Goal: Task Accomplishment & Management: Manage account settings

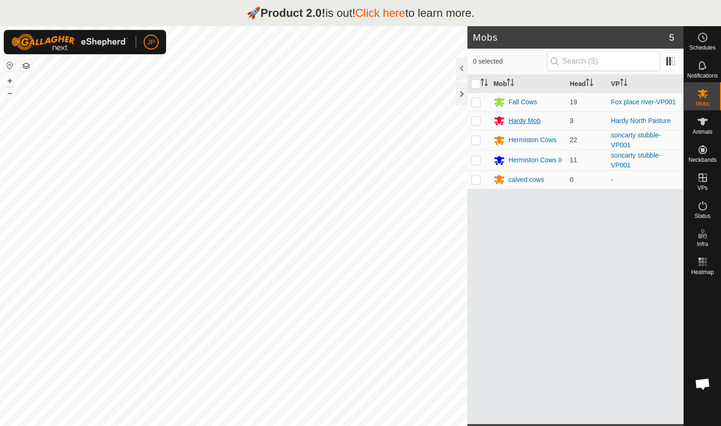
click at [531, 124] on div "Hardy Mob" at bounding box center [525, 121] width 32 height 10
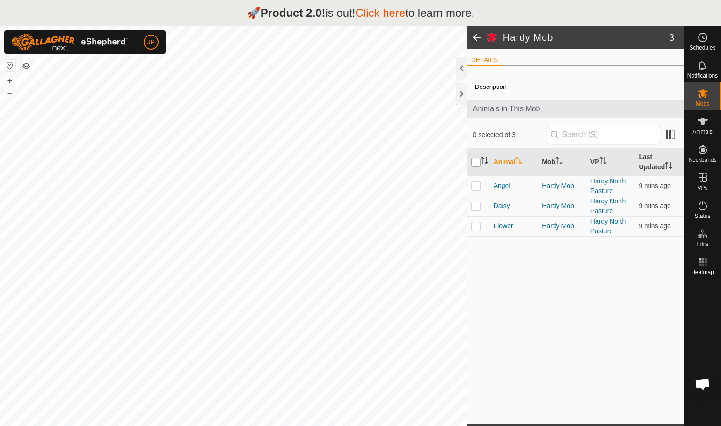
click at [475, 161] on input "checkbox" at bounding box center [475, 162] width 9 height 9
checkbox input "true"
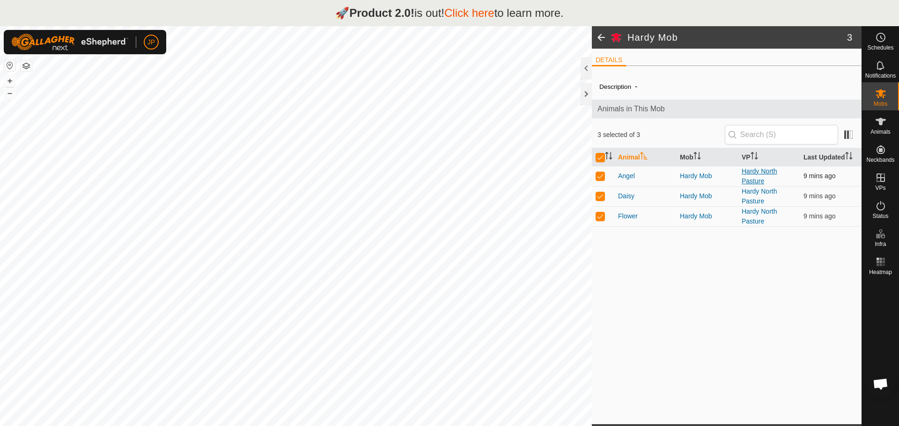
click at [721, 181] on link "Hardy North Pasture" at bounding box center [758, 176] width 35 height 17
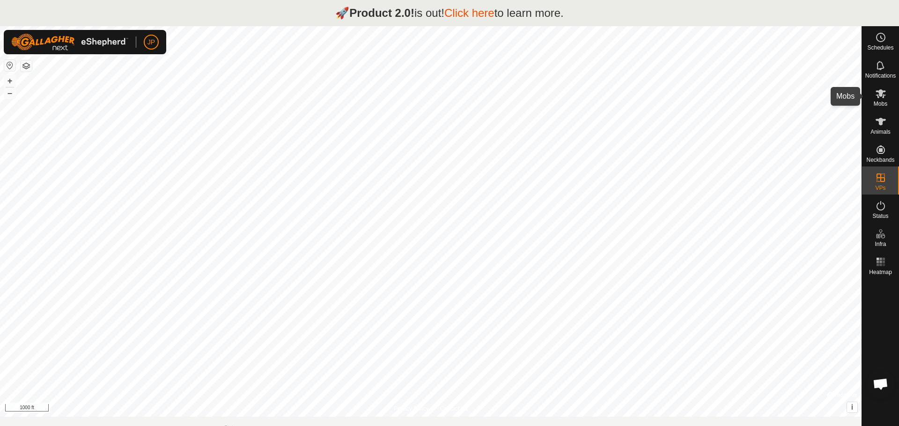
click at [721, 104] on span "Mobs" at bounding box center [880, 104] width 14 height 6
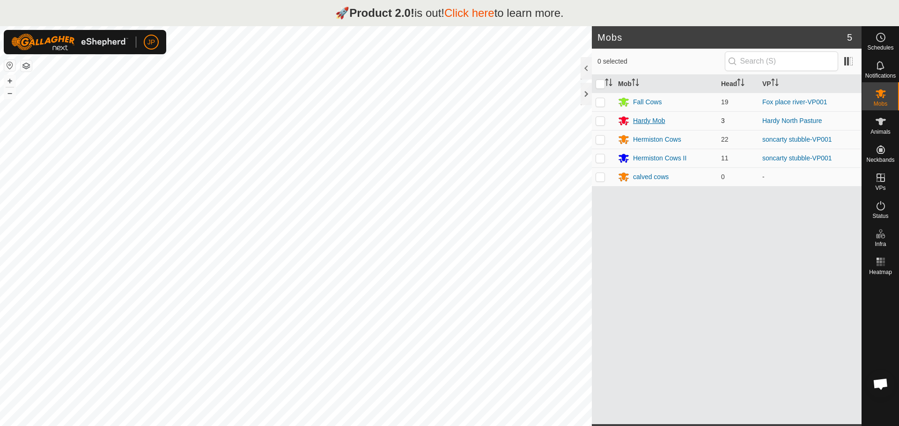
click at [635, 117] on div "Hardy Mob" at bounding box center [649, 121] width 32 height 10
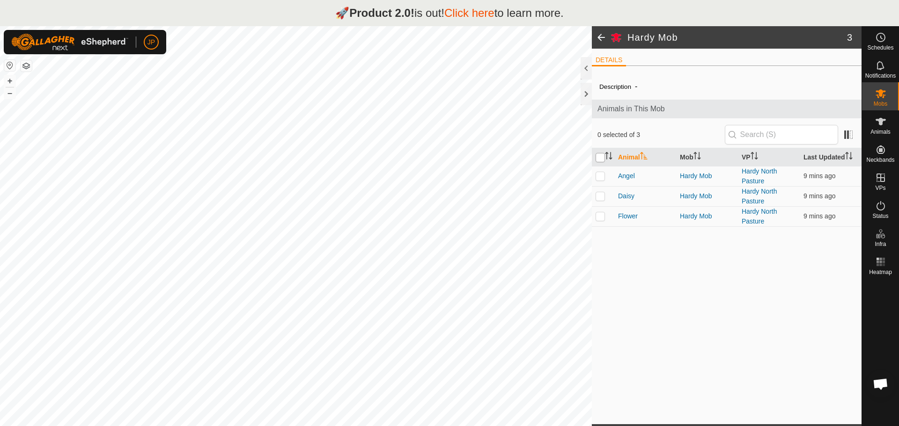
click at [598, 156] on input "checkbox" at bounding box center [599, 157] width 9 height 9
checkbox input "true"
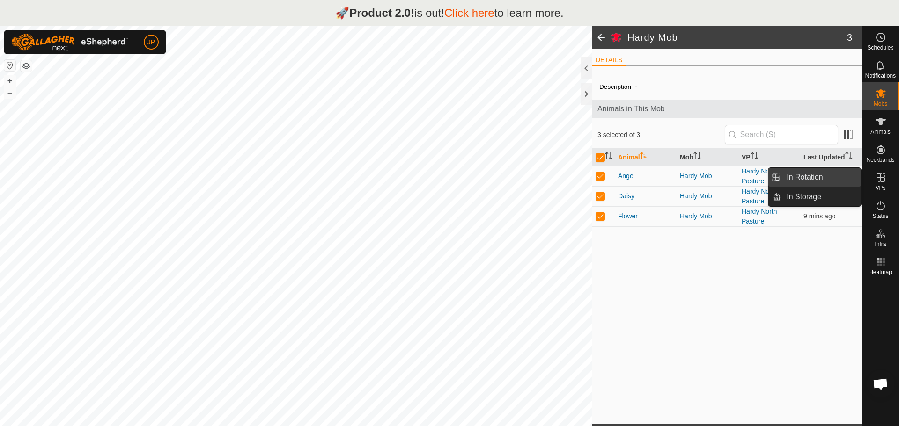
click at [721, 177] on link "In Rotation" at bounding box center [821, 177] width 80 height 19
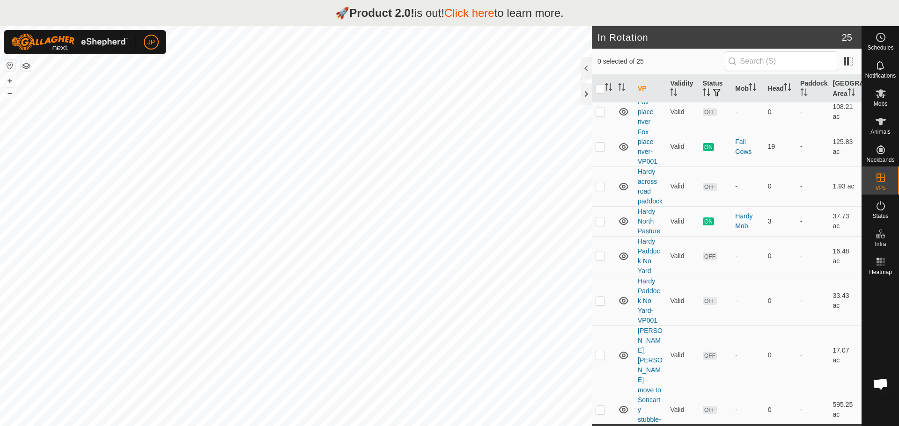
scroll to position [316, 0]
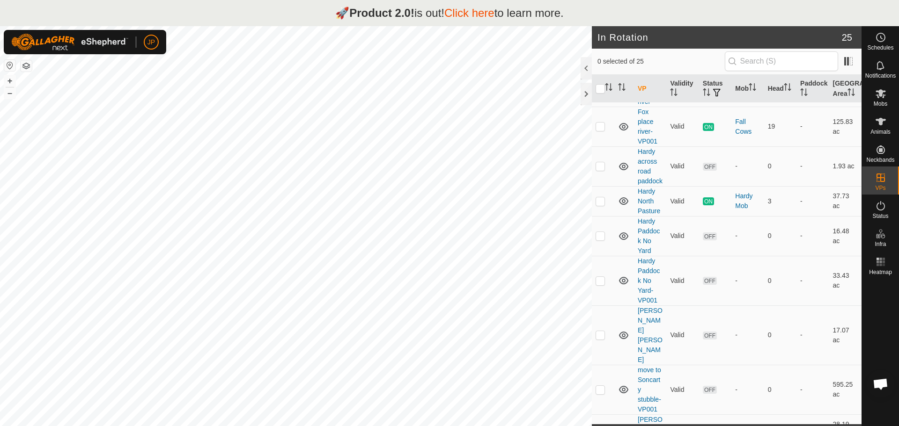
click at [479, 15] on link "Click here" at bounding box center [469, 13] width 50 height 13
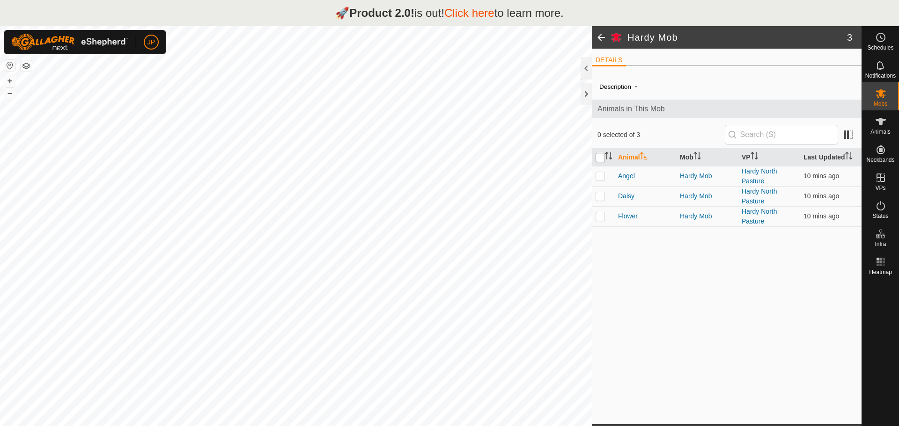
click at [600, 160] on input "checkbox" at bounding box center [599, 157] width 9 height 9
checkbox input "true"
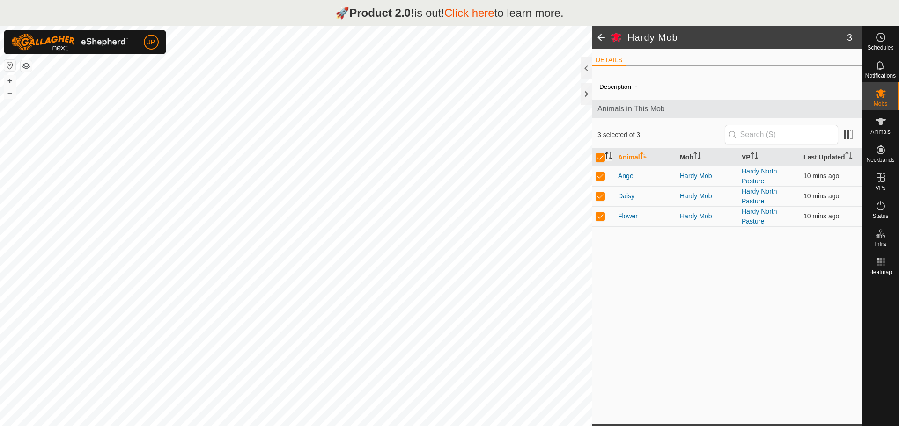
click at [607, 159] on icon "Activate to sort" at bounding box center [606, 155] width 1 height 7
click at [601, 158] on input "checkbox" at bounding box center [599, 157] width 9 height 9
checkbox input "false"
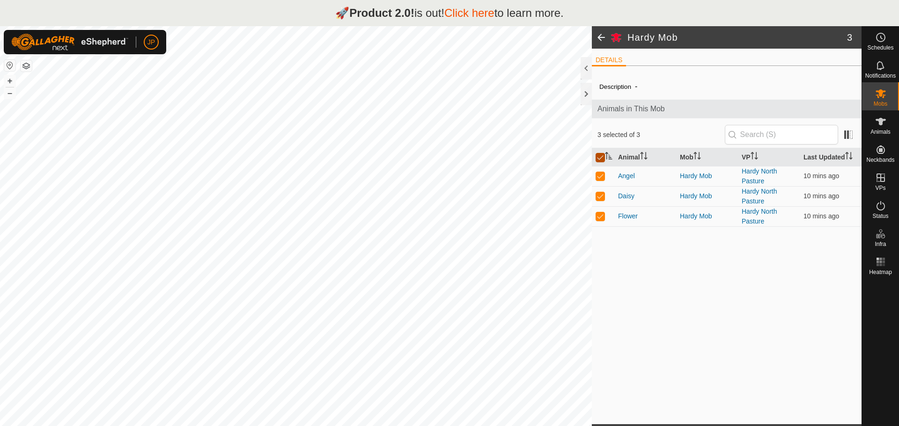
checkbox input "false"
click at [10, 95] on button "–" at bounding box center [9, 93] width 11 height 11
click at [8, 80] on button "+" at bounding box center [9, 80] width 11 height 11
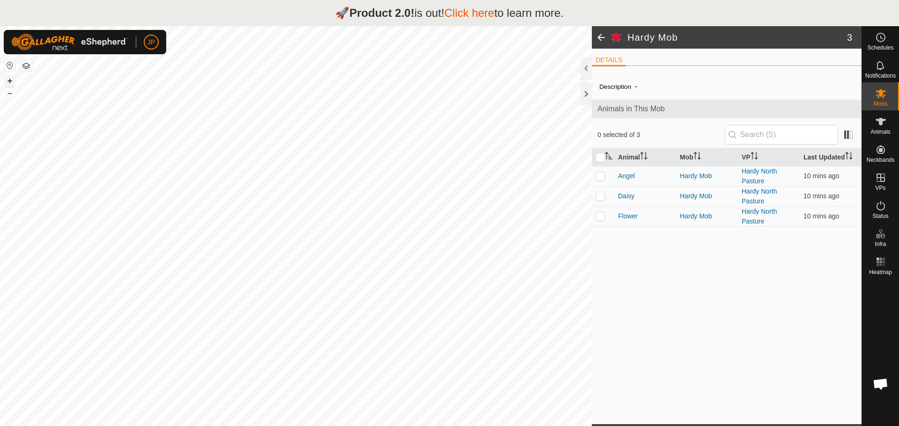
click at [9, 82] on button "+" at bounding box center [9, 80] width 11 height 11
click at [602, 154] on input "checkbox" at bounding box center [599, 157] width 9 height 9
checkbox input "true"
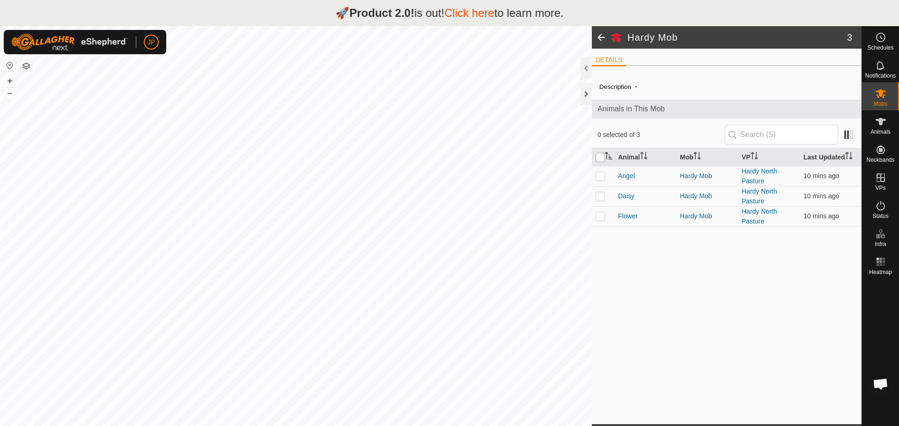
checkbox input "true"
click at [759, 172] on link "Hardy North Pasture" at bounding box center [758, 176] width 35 height 17
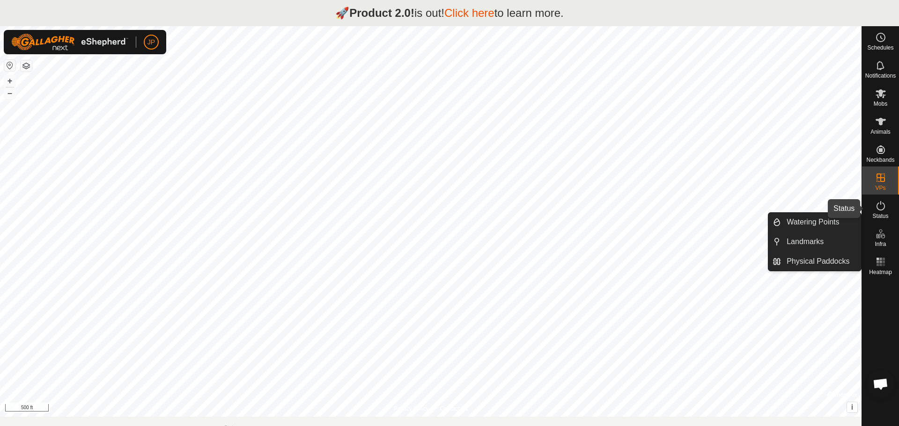
click at [883, 209] on icon at bounding box center [880, 205] width 8 height 9
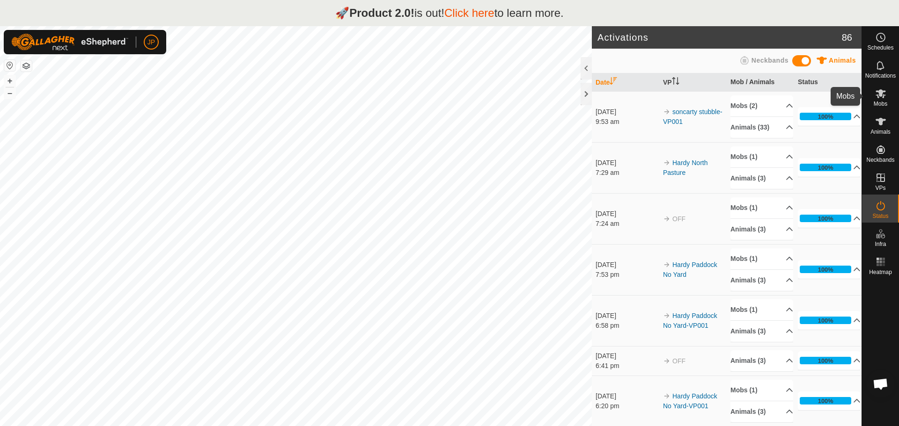
click at [881, 95] on icon at bounding box center [880, 93] width 10 height 9
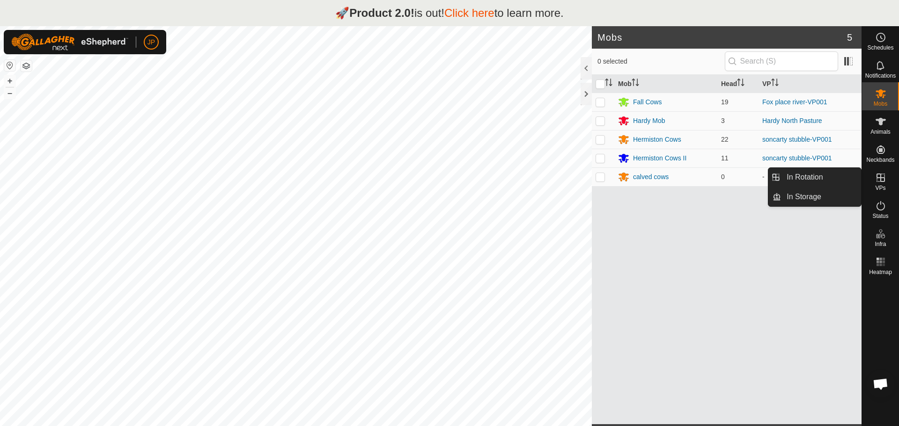
click at [879, 180] on icon at bounding box center [880, 177] width 11 height 11
click at [807, 176] on link "In Rotation" at bounding box center [821, 177] width 80 height 19
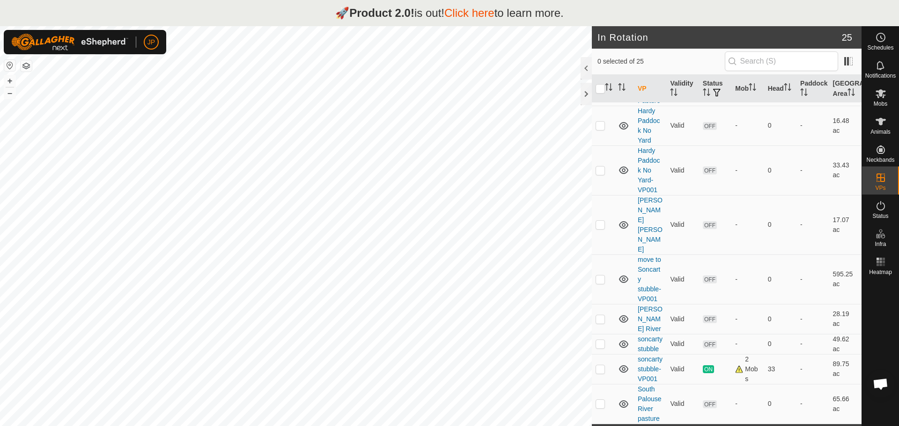
scroll to position [447, 0]
click at [643, 104] on link "Hardy North Pasture" at bounding box center [648, 90] width 22 height 27
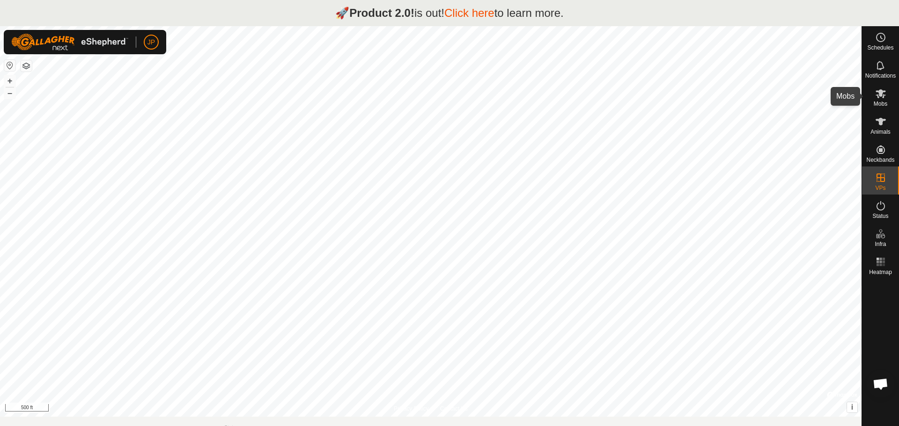
click at [878, 100] on es-mob-svg-icon at bounding box center [880, 93] width 17 height 15
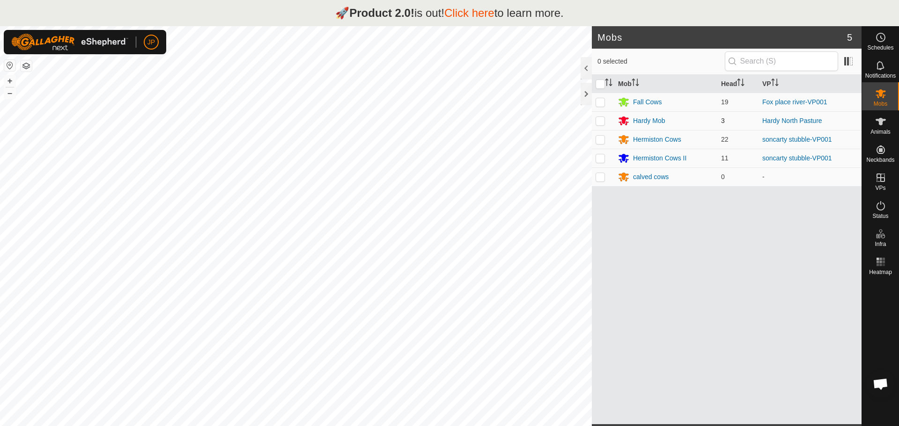
click at [594, 122] on td at bounding box center [603, 120] width 22 height 19
click at [603, 121] on p-checkbox at bounding box center [599, 120] width 9 height 7
checkbox input "false"
click at [645, 121] on div "Hardy Mob" at bounding box center [649, 121] width 32 height 10
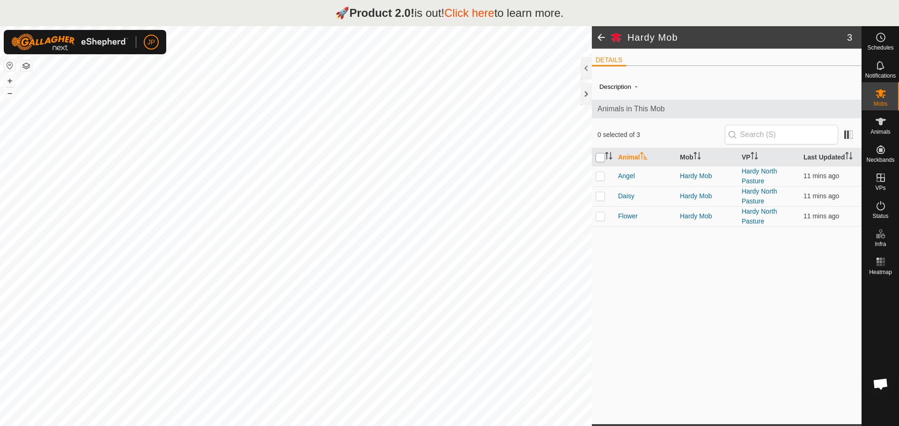
click at [600, 156] on input "checkbox" at bounding box center [599, 157] width 9 height 9
checkbox input "true"
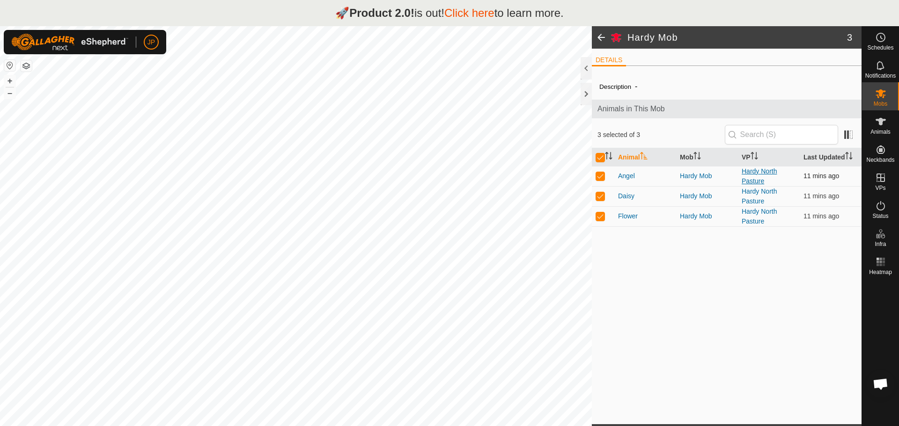
click at [753, 180] on link "Hardy North Pasture" at bounding box center [758, 176] width 35 height 17
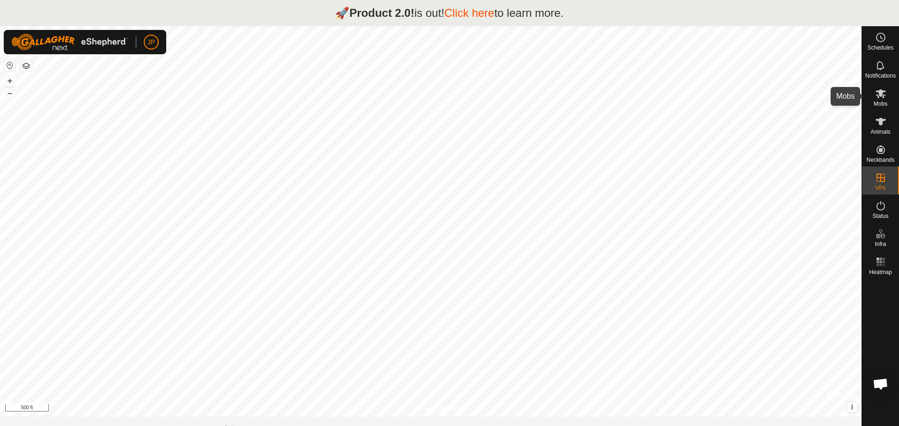
click at [878, 100] on es-mob-svg-icon at bounding box center [880, 93] width 17 height 15
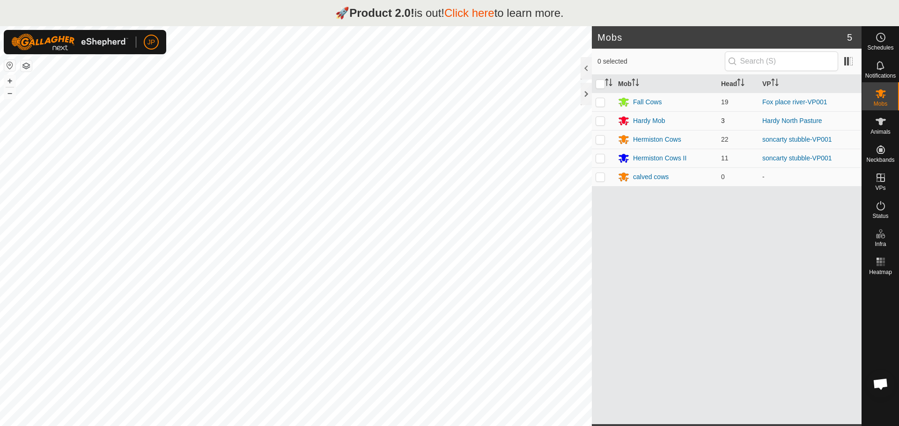
click at [600, 121] on p-checkbox at bounding box center [599, 120] width 9 height 7
checkbox input "true"
click at [658, 122] on div "Hardy Mob" at bounding box center [649, 121] width 32 height 10
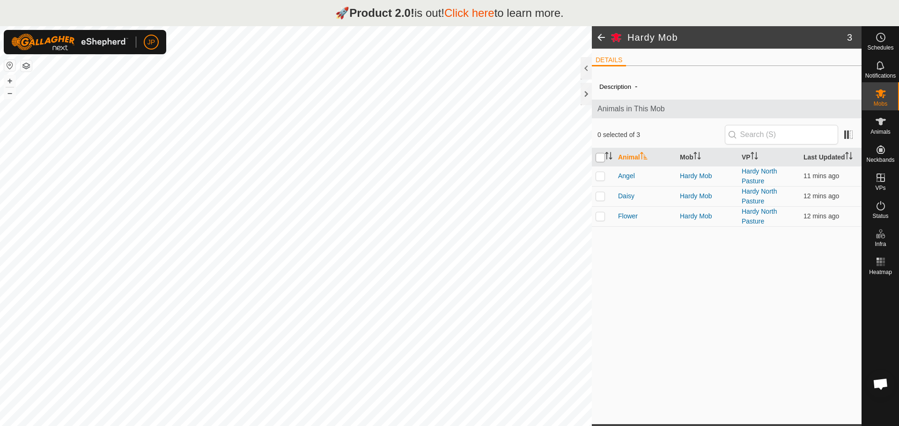
click at [601, 156] on input "checkbox" at bounding box center [599, 157] width 9 height 9
checkbox input "true"
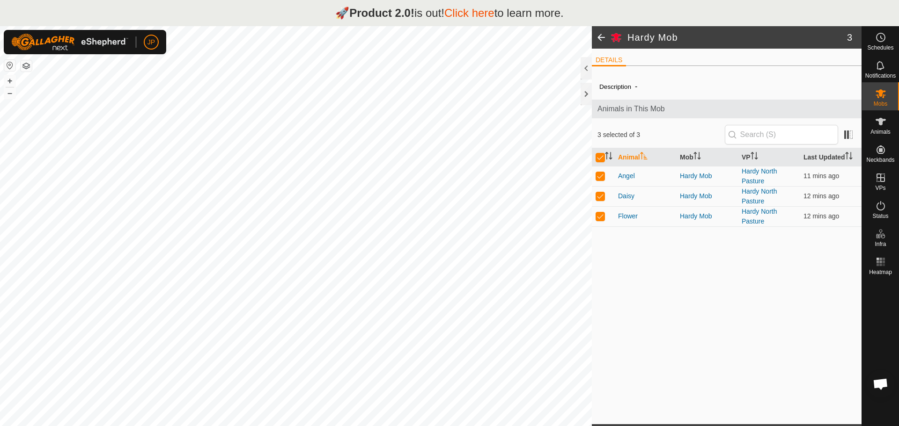
click at [479, 14] on link "Click here" at bounding box center [469, 13] width 50 height 13
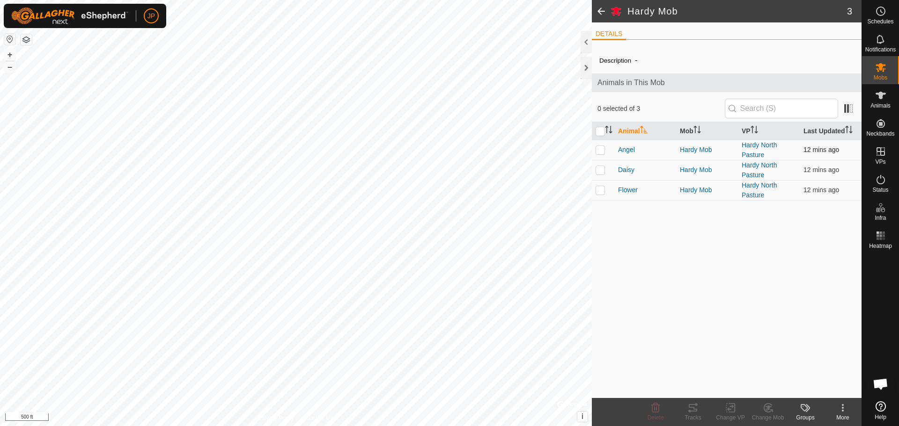
click at [602, 151] on p-checkbox at bounding box center [599, 149] width 9 height 7
checkbox input "true"
click at [597, 128] on input "checkbox" at bounding box center [599, 131] width 9 height 9
checkbox input "true"
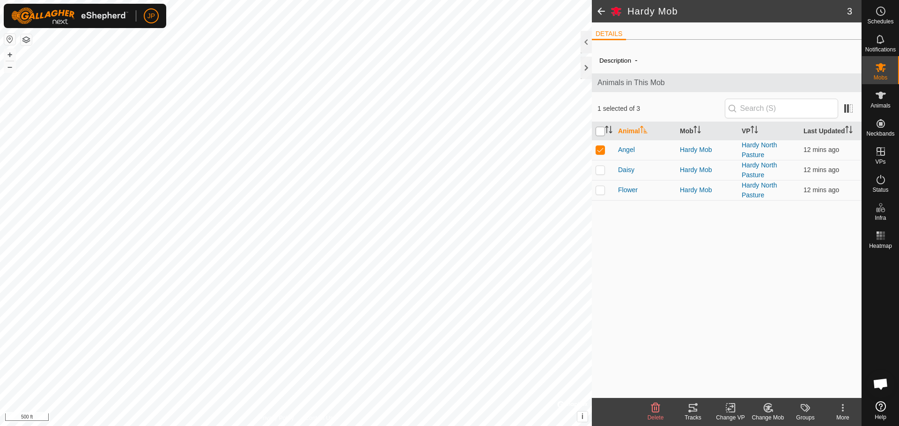
checkbox input "true"
click at [732, 407] on icon at bounding box center [730, 408] width 7 height 6
click at [758, 388] on link "Turn Off VP" at bounding box center [758, 387] width 93 height 19
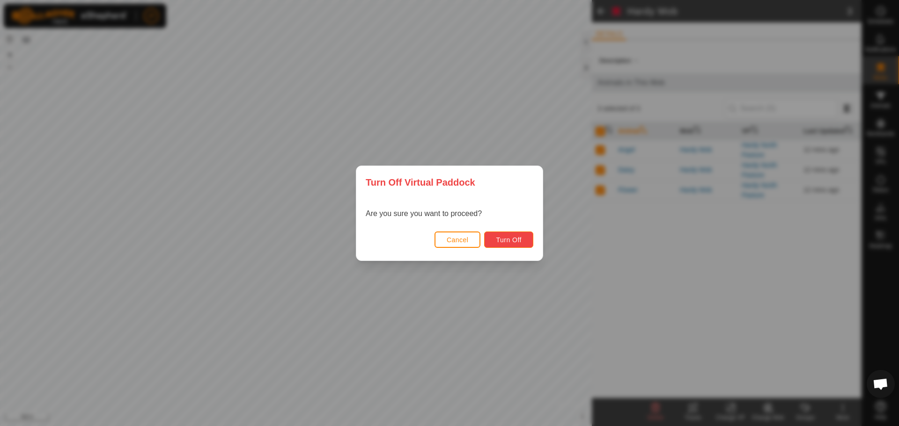
click at [509, 241] on span "Turn Off" at bounding box center [509, 239] width 26 height 7
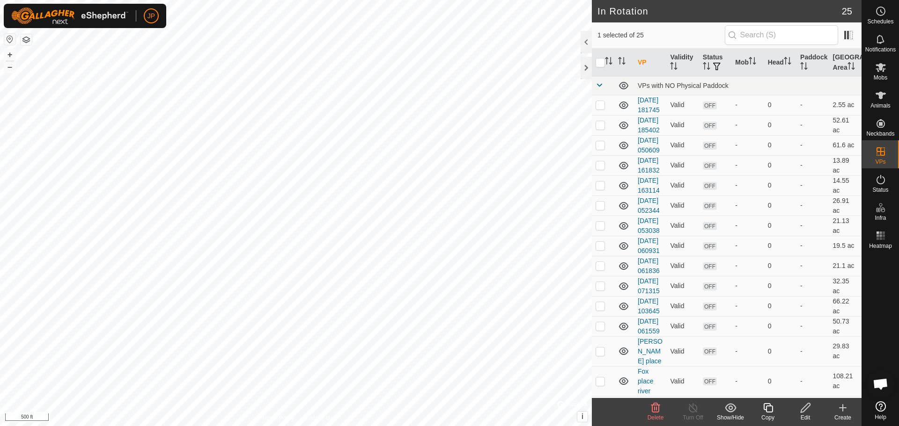
click at [805, 412] on icon at bounding box center [805, 407] width 12 height 11
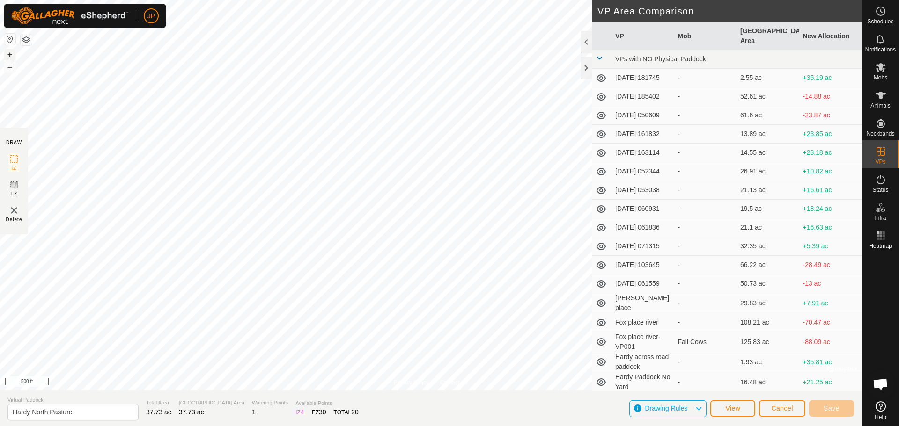
click at [11, 58] on button "+" at bounding box center [9, 54] width 11 height 11
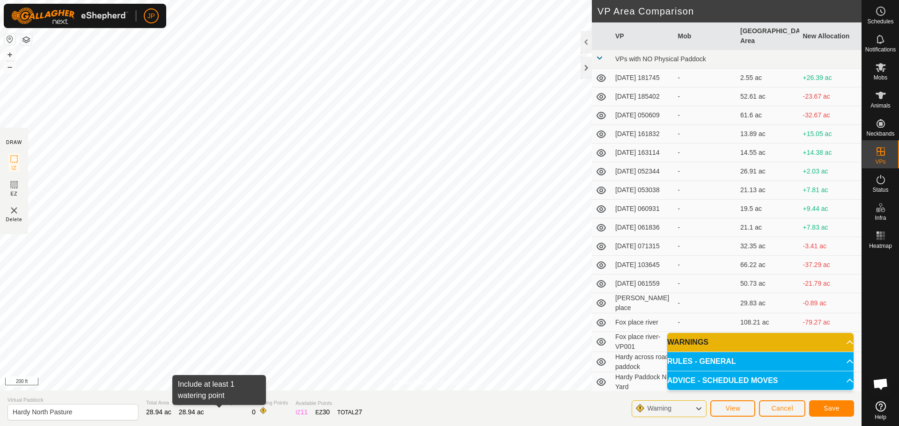
click at [259, 412] on span at bounding box center [262, 410] width 7 height 7
click at [252, 410] on span "0" at bounding box center [254, 412] width 4 height 7
drag, startPoint x: 209, startPoint y: 410, endPoint x: 213, endPoint y: 410, distance: 4.7
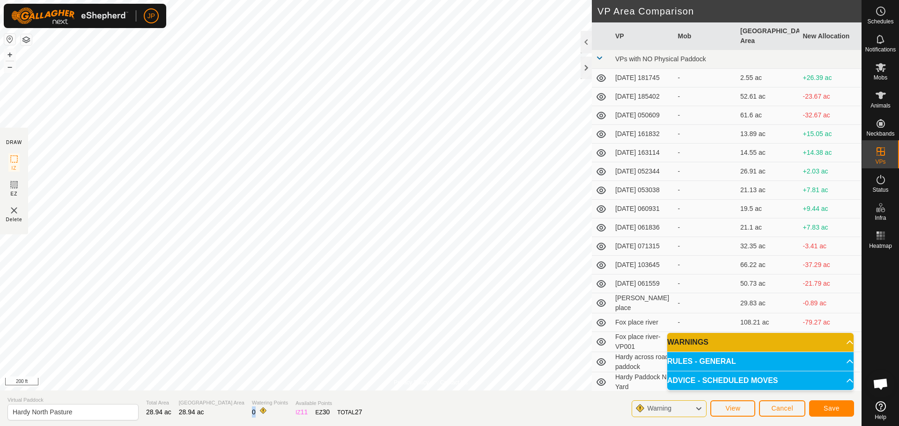
click at [252, 410] on div "Watering Points 0" at bounding box center [270, 408] width 36 height 19
click at [259, 412] on span at bounding box center [262, 410] width 7 height 7
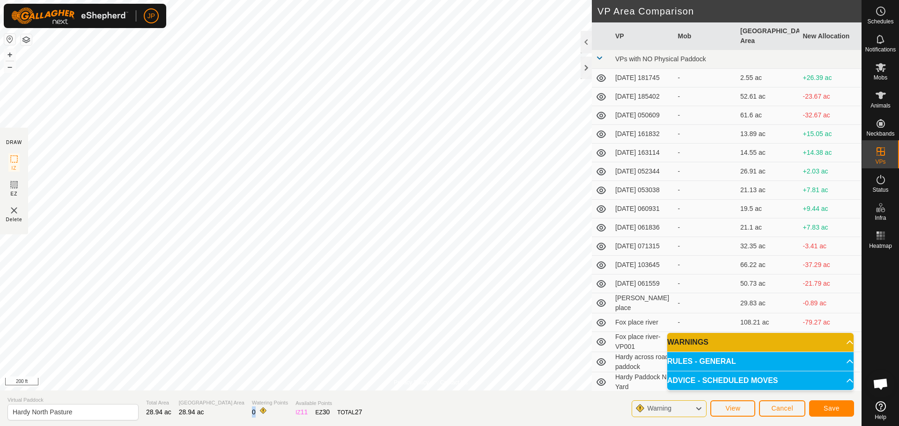
click at [259, 412] on span at bounding box center [262, 410] width 7 height 7
click at [844, 344] on p-accordion-header "WARNINGS" at bounding box center [760, 342] width 186 height 19
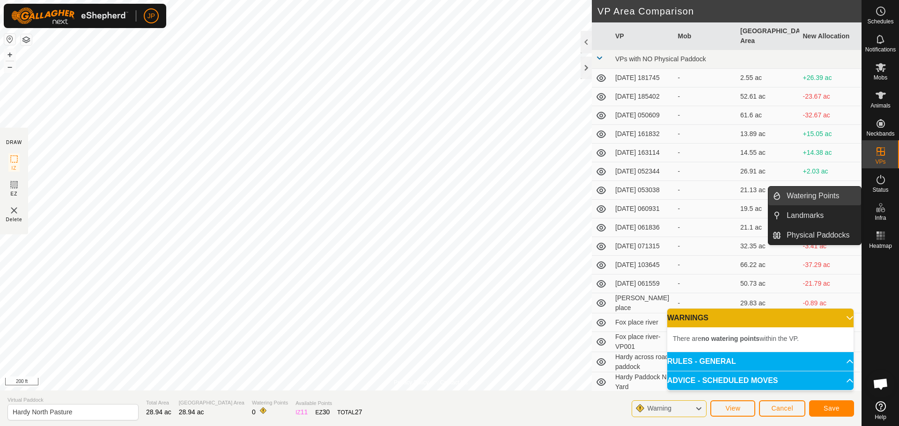
click at [818, 199] on link "Watering Points" at bounding box center [821, 196] width 80 height 19
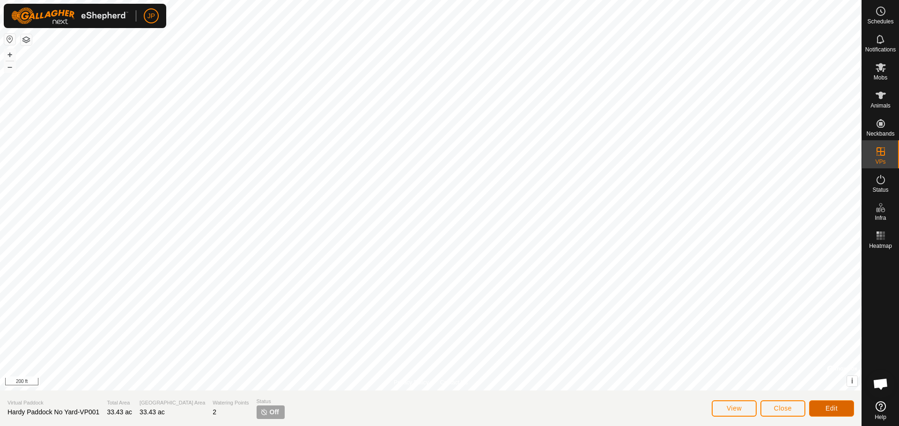
click at [844, 406] on button "Edit" at bounding box center [831, 409] width 45 height 16
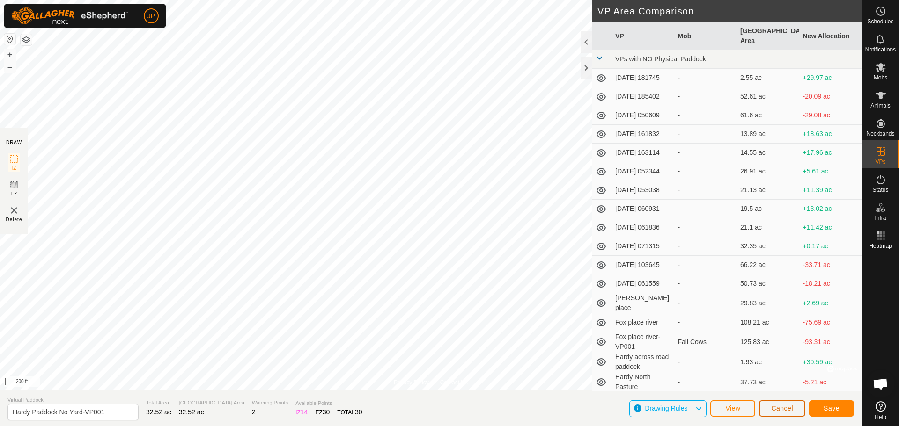
click at [773, 409] on span "Cancel" at bounding box center [782, 408] width 22 height 7
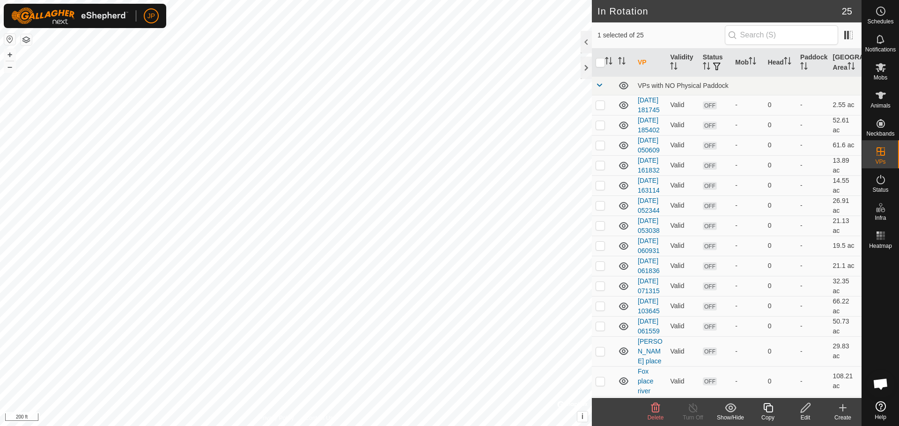
click at [809, 409] on icon at bounding box center [805, 407] width 12 height 11
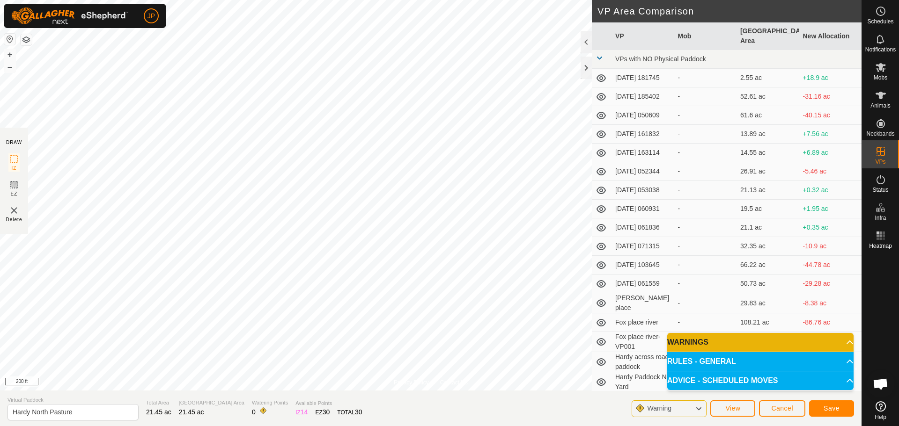
click at [845, 343] on p-accordion-header "WARNINGS" at bounding box center [760, 342] width 186 height 19
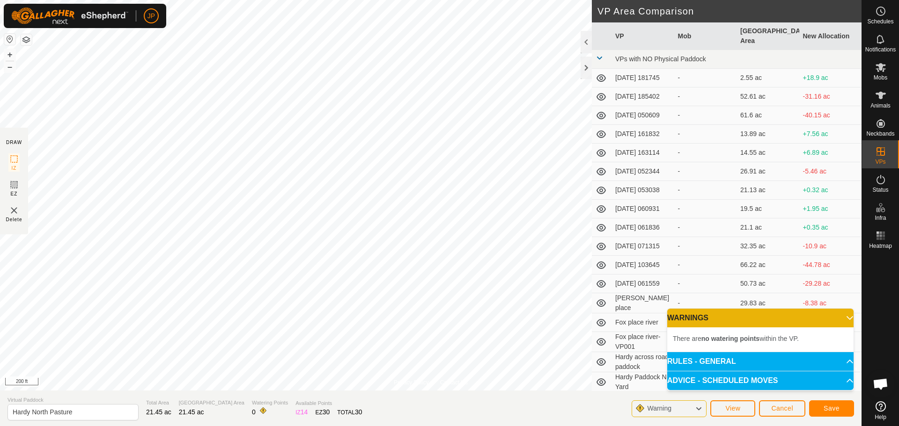
click at [846, 321] on p-accordion-header "WARNINGS" at bounding box center [760, 318] width 186 height 19
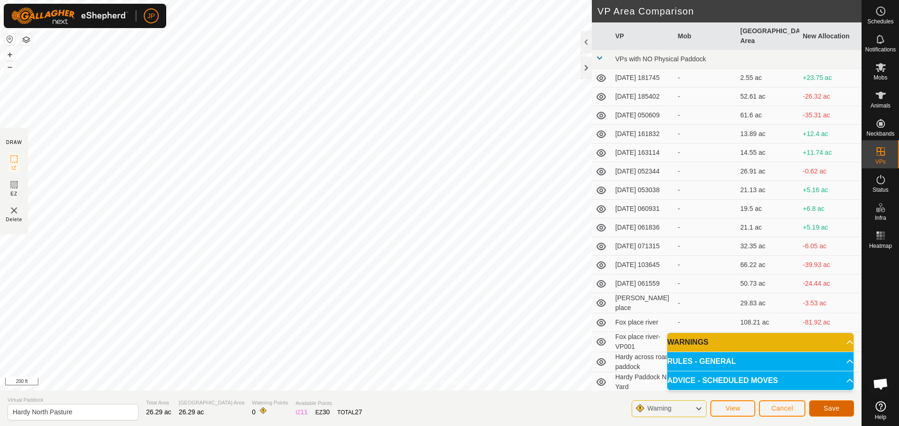
click at [830, 409] on span "Save" at bounding box center [831, 408] width 16 height 7
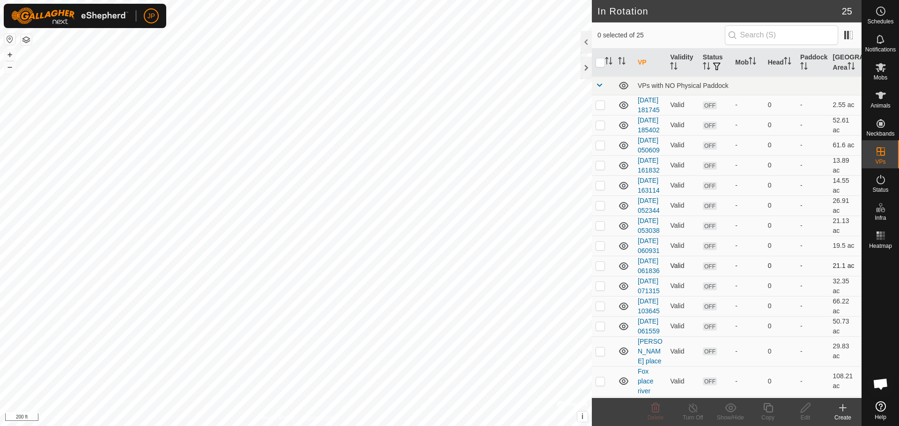
checkbox input "true"
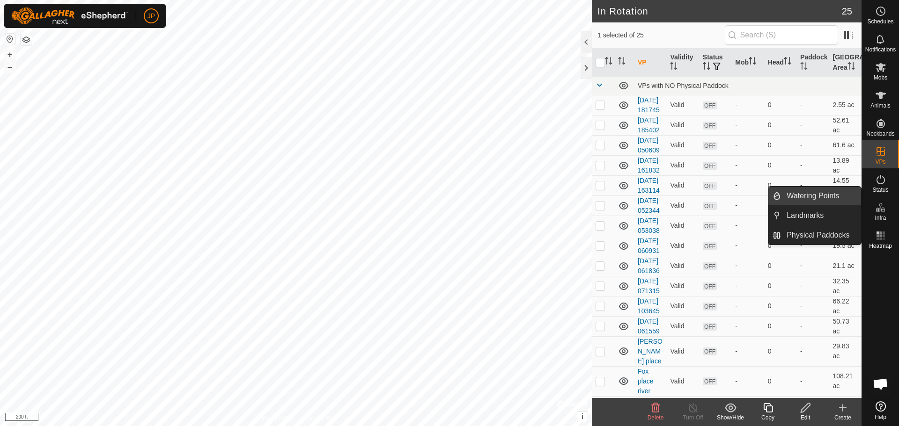
click at [823, 193] on link "Watering Points" at bounding box center [821, 196] width 80 height 19
click at [884, 212] on icon at bounding box center [880, 207] width 11 height 11
click at [801, 191] on link "Watering Points" at bounding box center [821, 196] width 80 height 19
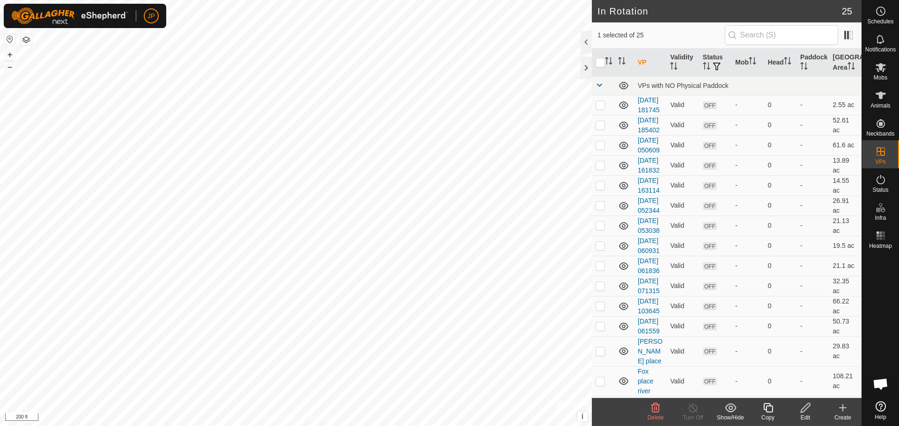
click at [801, 191] on span "Watering Points" at bounding box center [812, 195] width 52 height 11
checkbox input "false"
checkbox input "true"
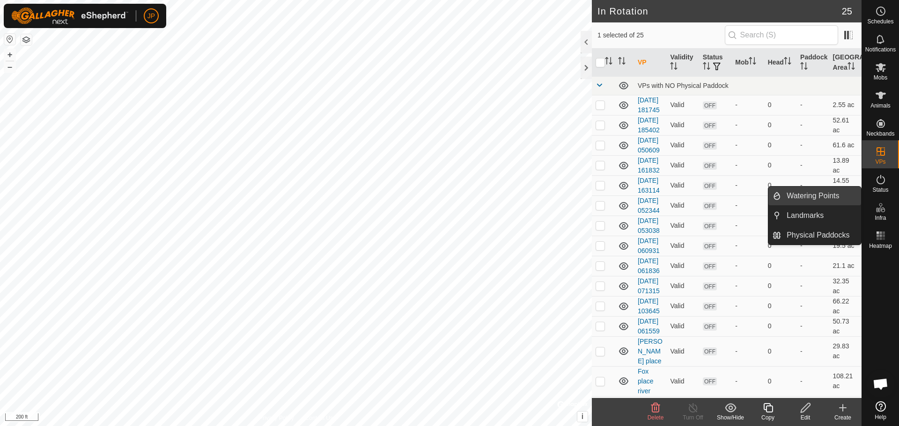
click at [823, 196] on link "Watering Points" at bounding box center [821, 196] width 80 height 19
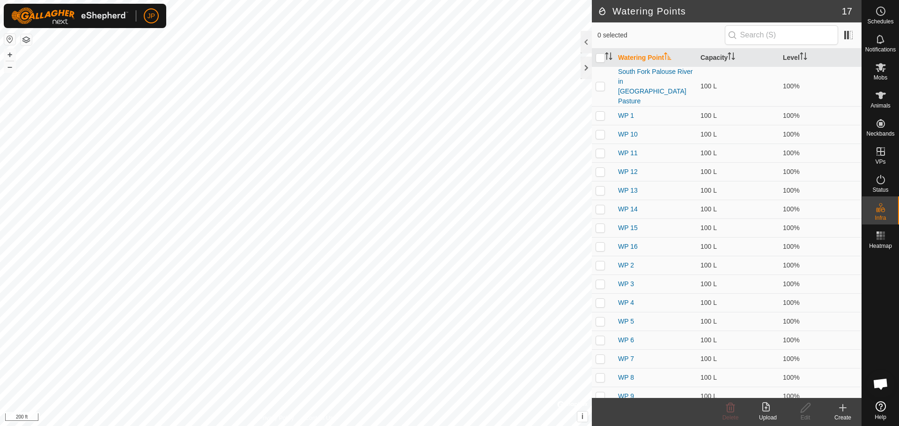
click at [842, 410] on icon at bounding box center [842, 408] width 0 height 7
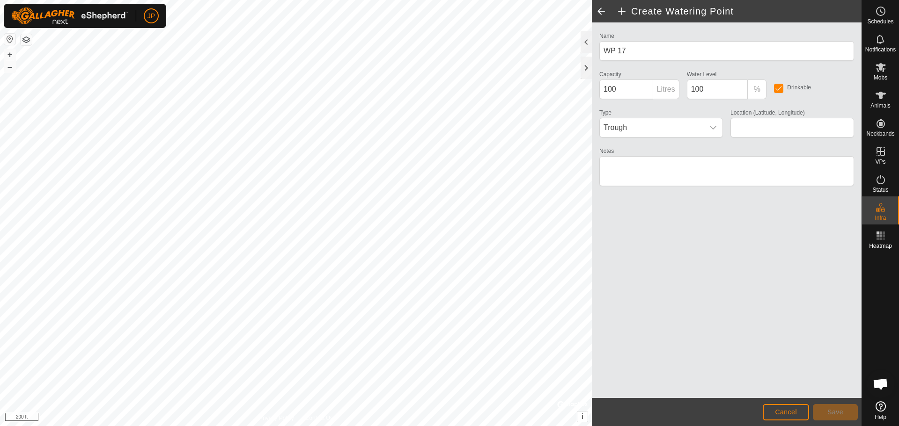
type input "46.929176, -117.267399"
click at [571, 93] on div "Create Watering Point Name WP 17 Capacity 100 Litres Water Level 100 % Drinkabl…" at bounding box center [430, 213] width 861 height 426
click at [834, 413] on span "Save" at bounding box center [835, 412] width 16 height 7
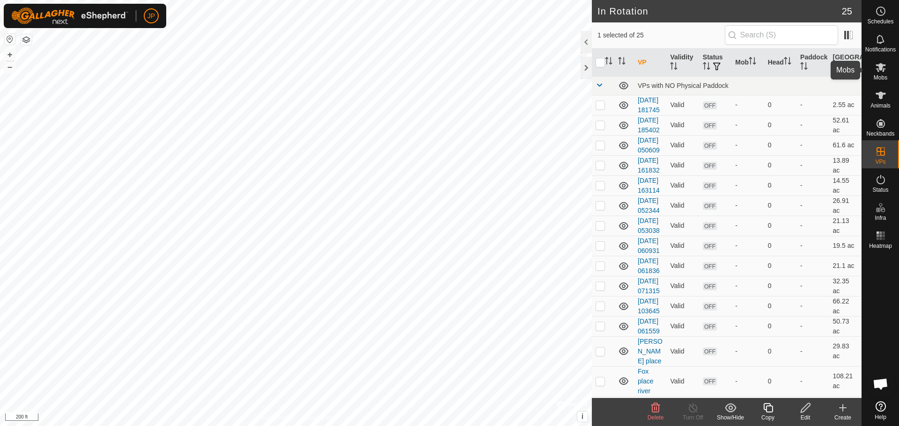
click at [878, 73] on es-mob-svg-icon at bounding box center [880, 67] width 17 height 15
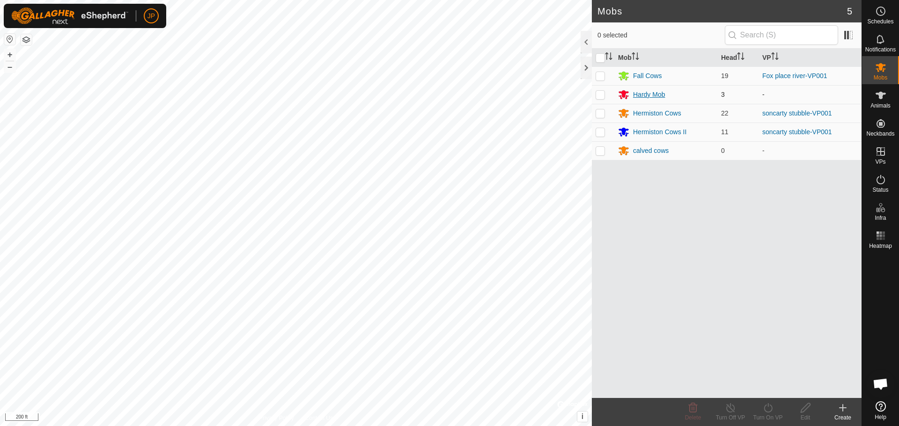
click at [654, 97] on div "Hardy Mob" at bounding box center [649, 95] width 32 height 10
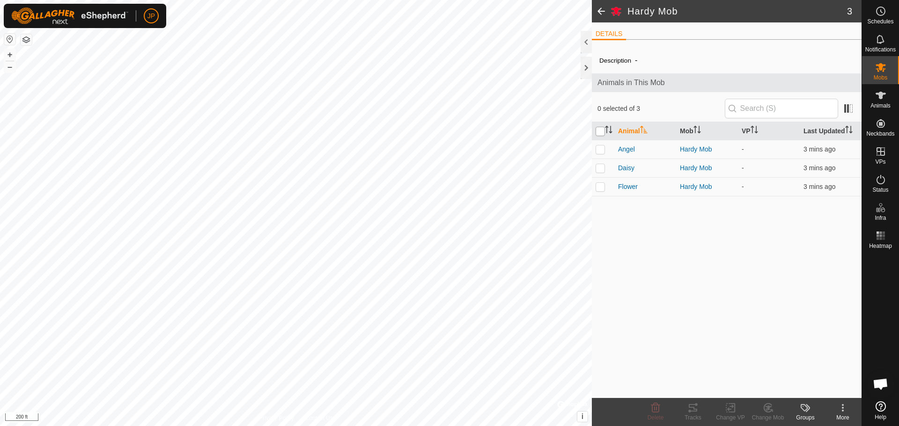
click at [601, 131] on input "checkbox" at bounding box center [599, 131] width 9 height 9
checkbox input "true"
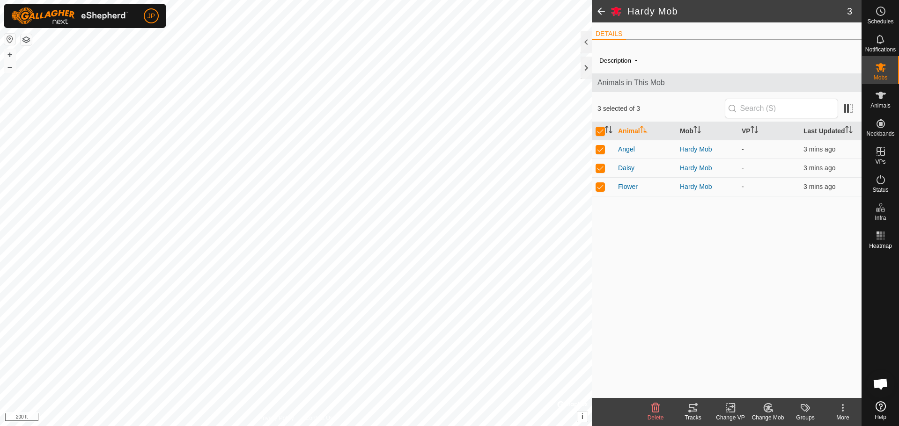
click at [732, 407] on icon at bounding box center [730, 408] width 7 height 6
click at [758, 369] on link "Choose VP..." at bounding box center [758, 367] width 93 height 19
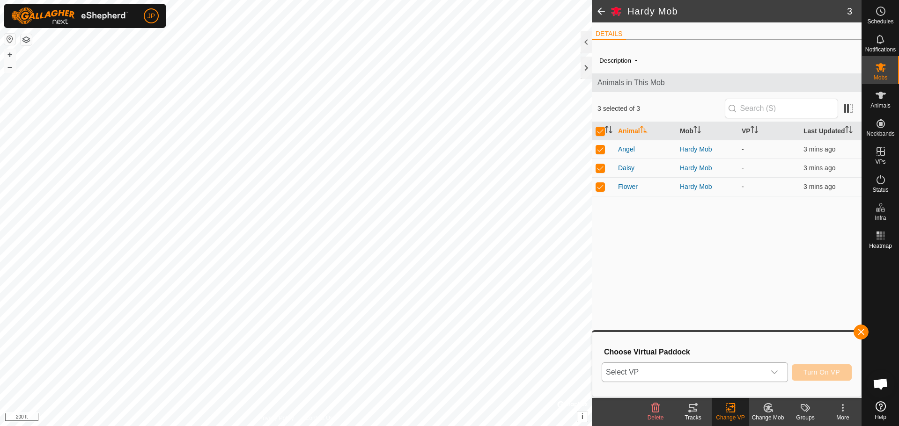
click at [776, 373] on icon "dropdown trigger" at bounding box center [773, 372] width 7 height 7
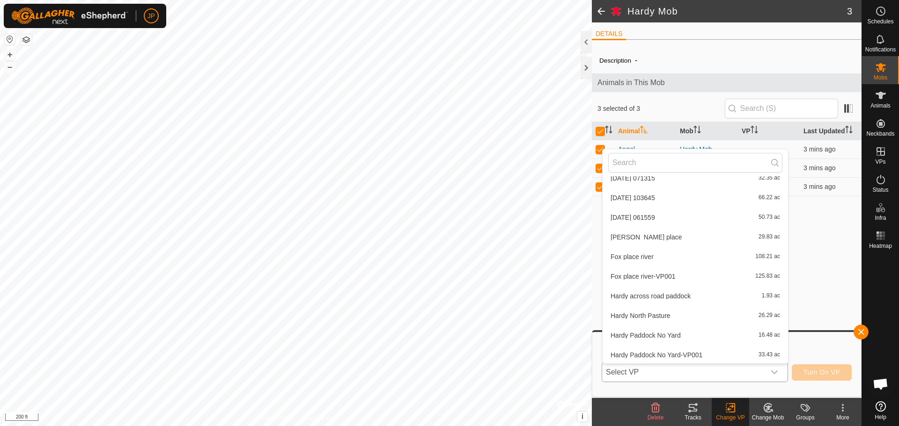
scroll to position [234, 0]
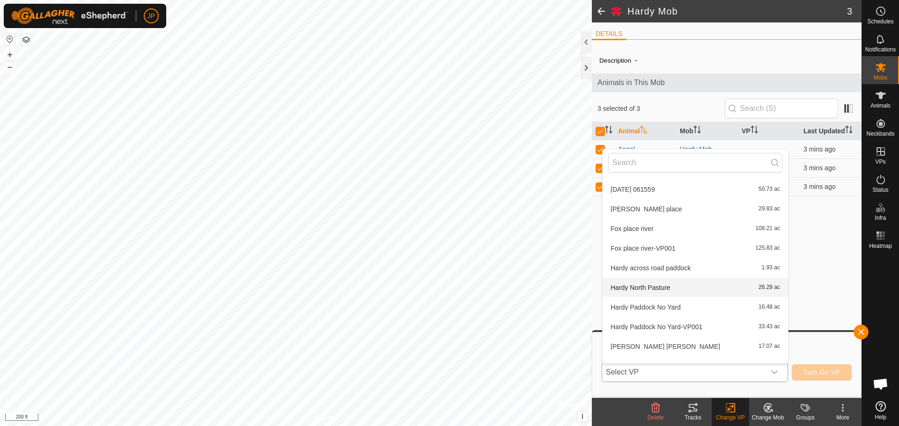
click at [708, 286] on li "Hardy North Pasture 26.29 ac" at bounding box center [694, 287] width 185 height 19
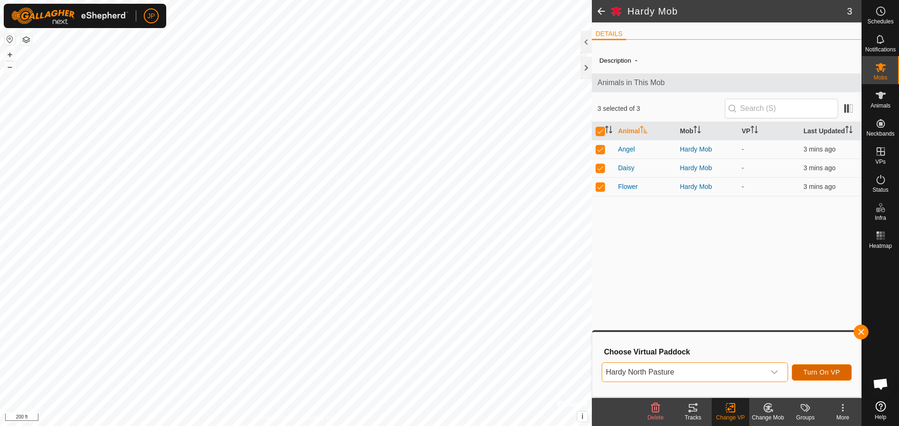
click at [824, 376] on span "Turn On VP" at bounding box center [821, 372] width 37 height 7
